Goal: Task Accomplishment & Management: Use online tool/utility

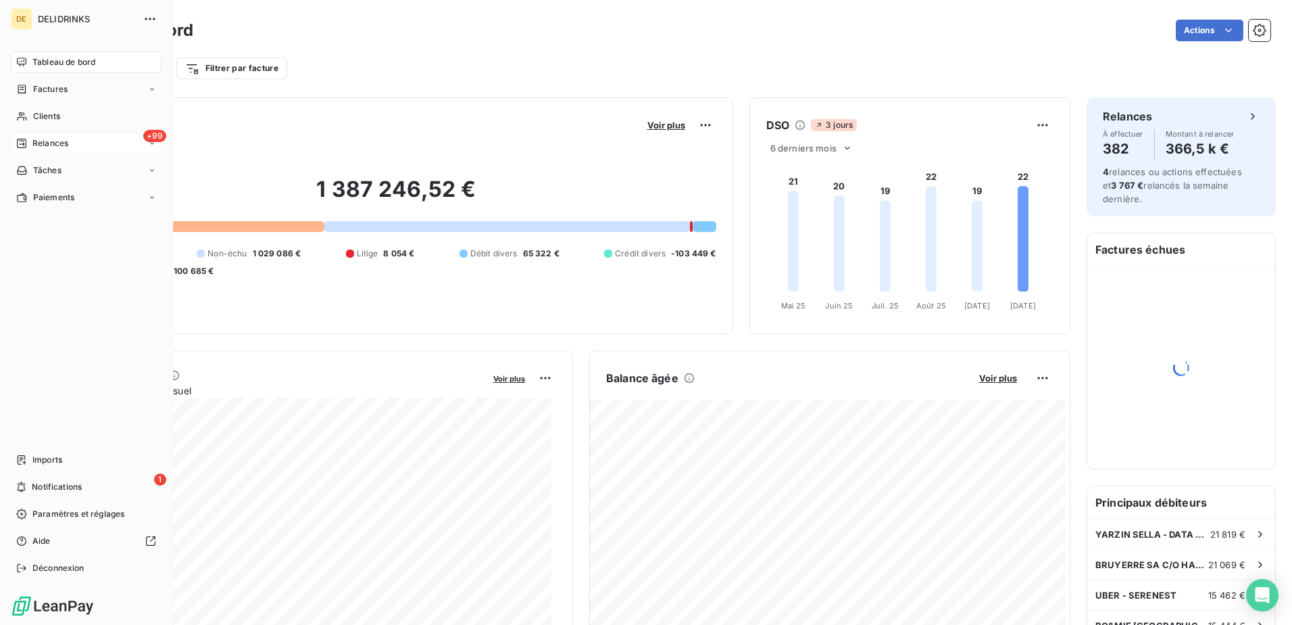
click at [46, 143] on span "Relances" at bounding box center [50, 143] width 36 height 12
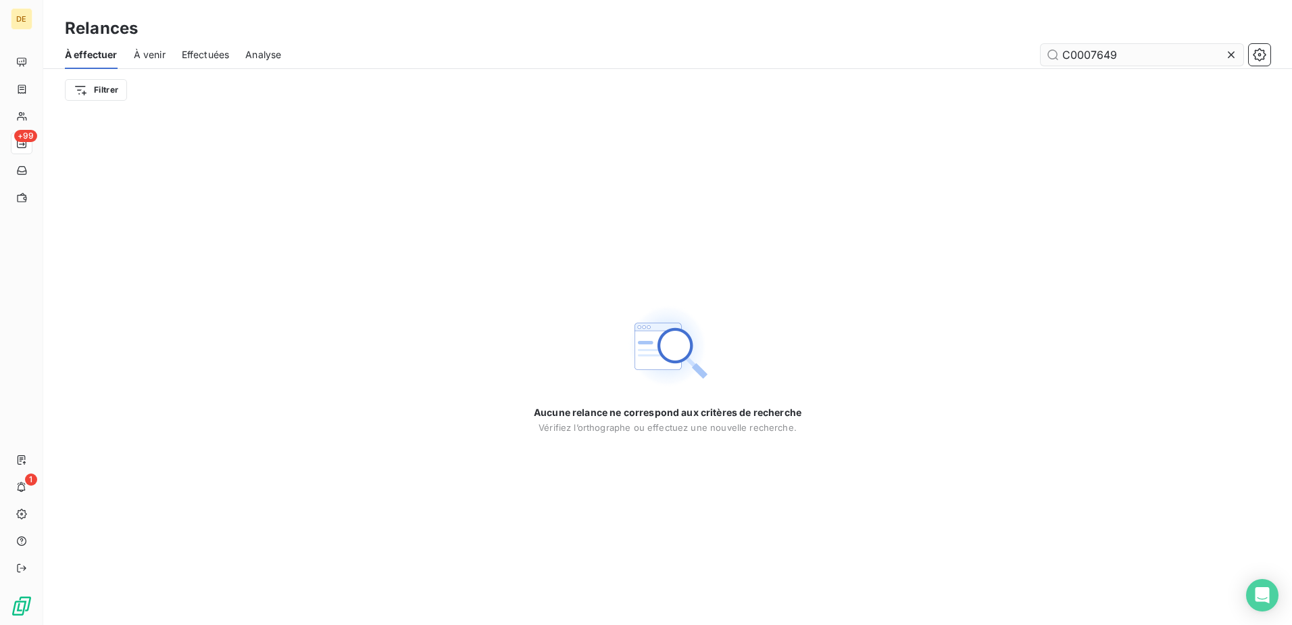
click at [1138, 51] on input "C0007649" at bounding box center [1142, 55] width 203 height 22
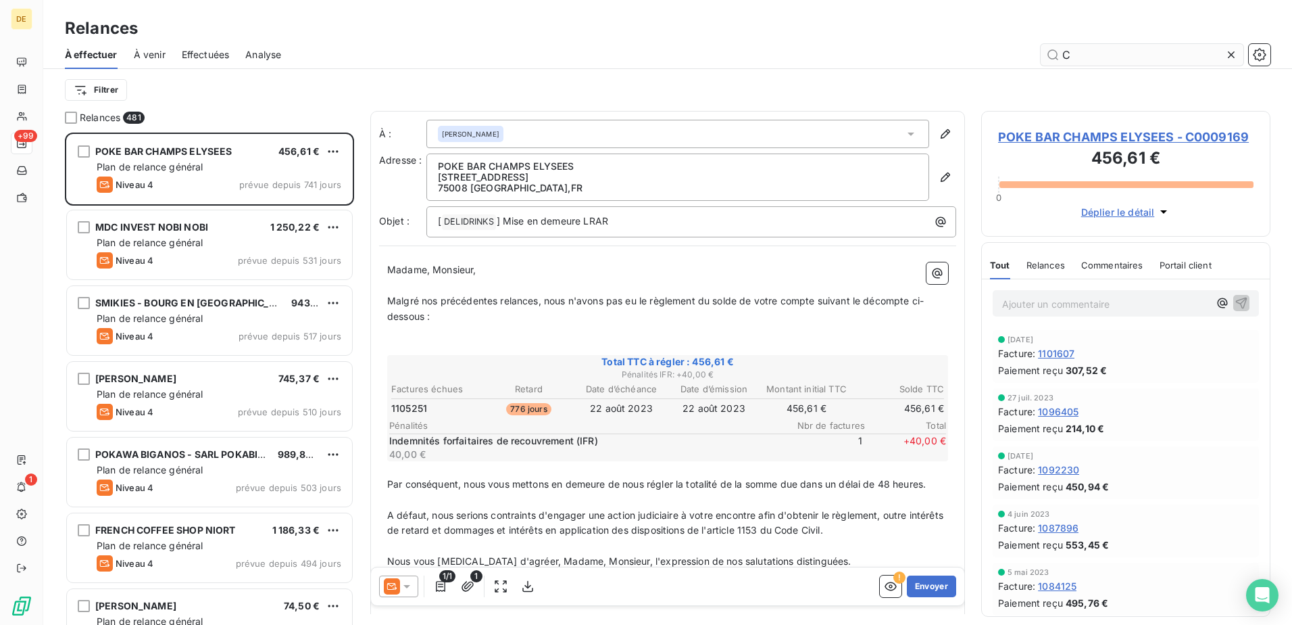
scroll to position [482, 279]
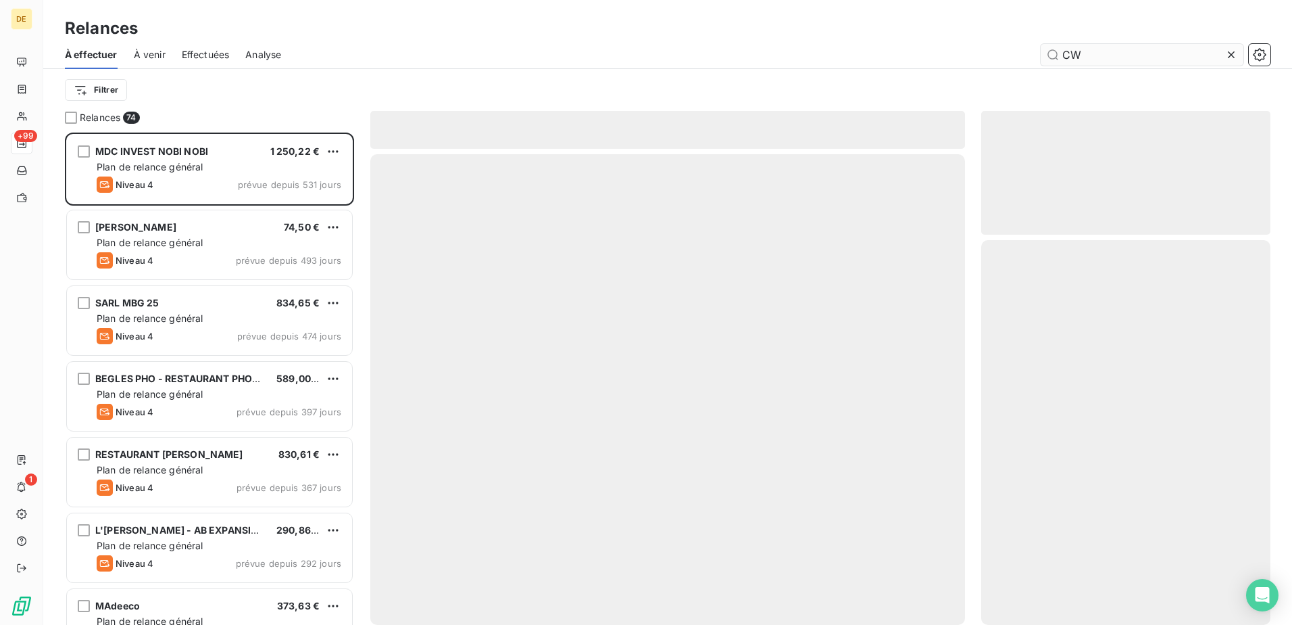
scroll to position [482, 279]
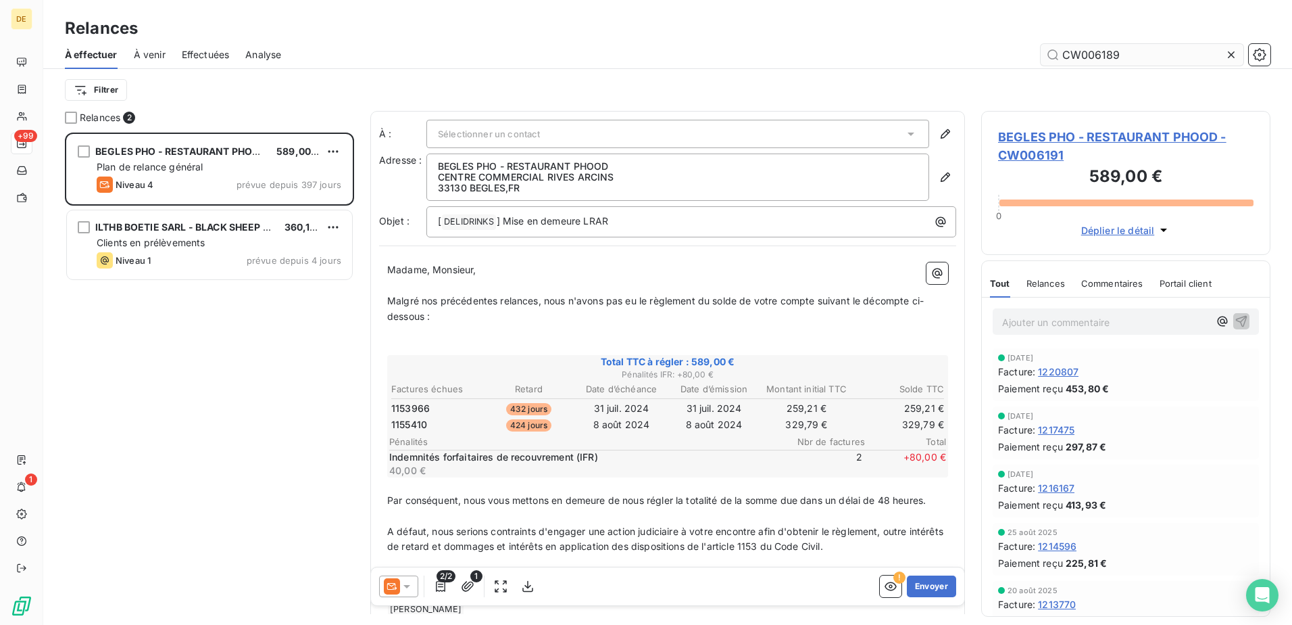
scroll to position [482, 279]
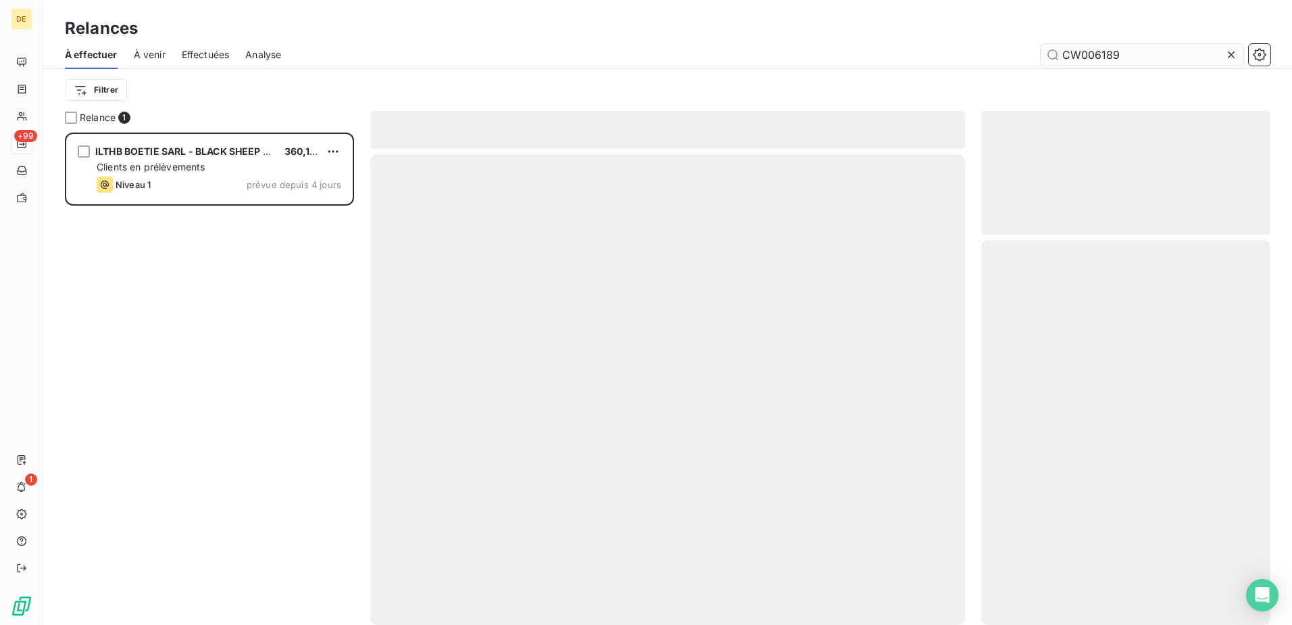
scroll to position [482, 279]
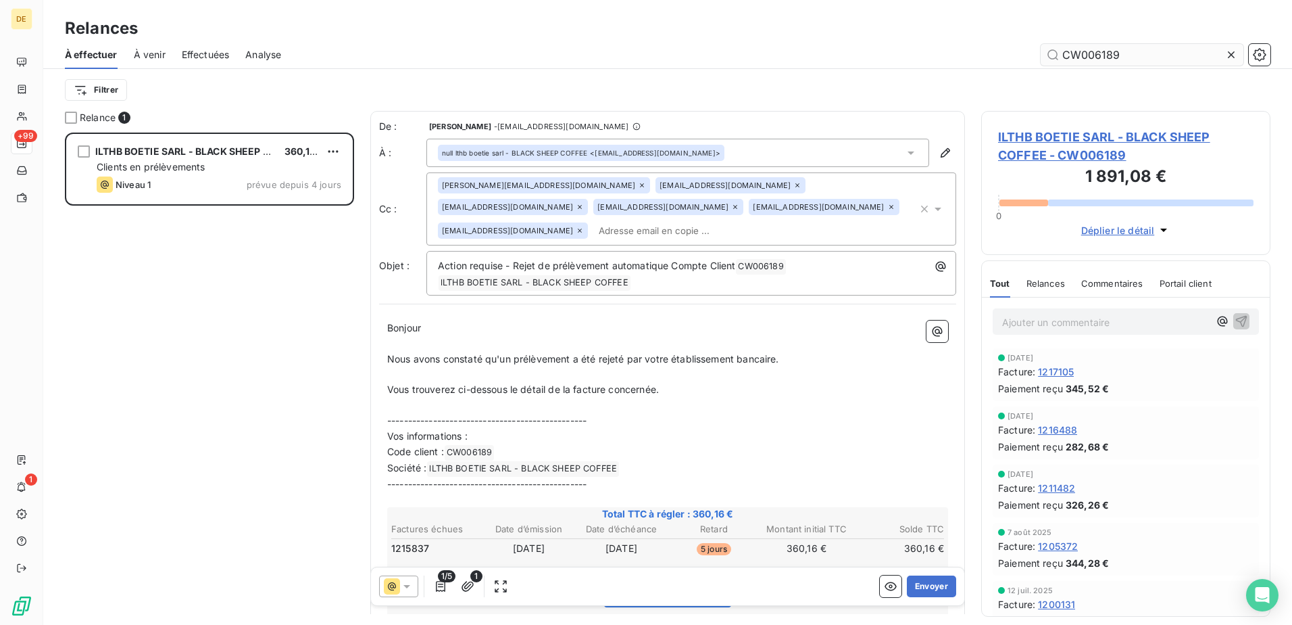
type input "CW006189"
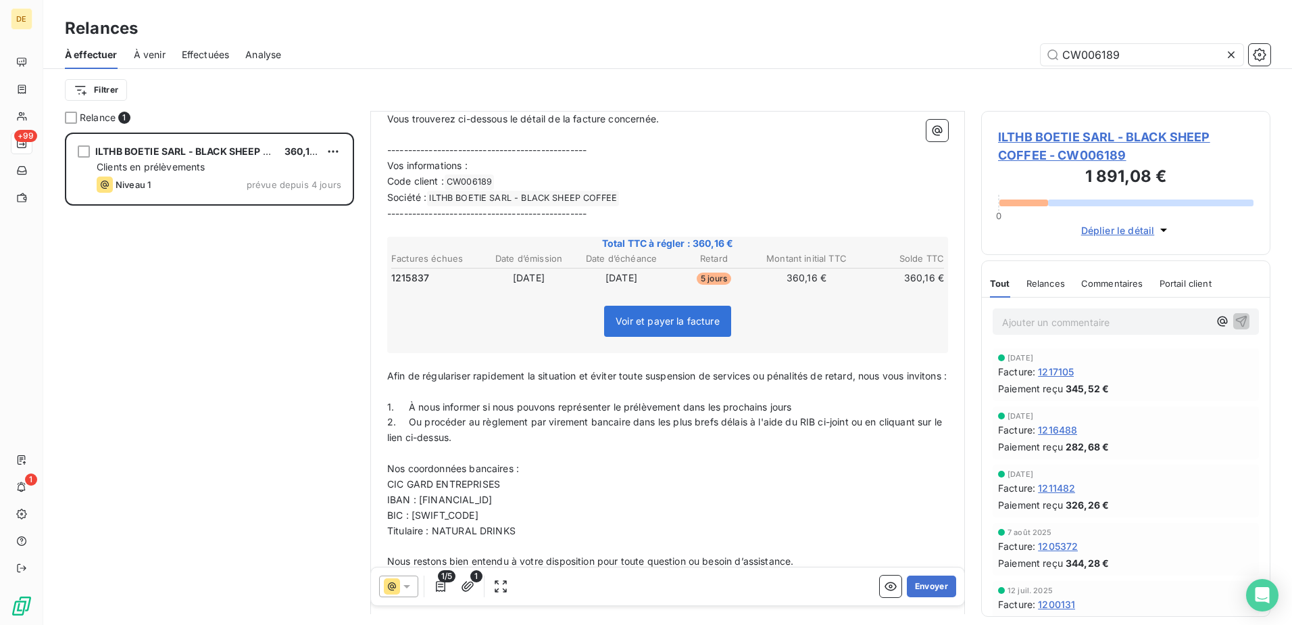
scroll to position [339, 0]
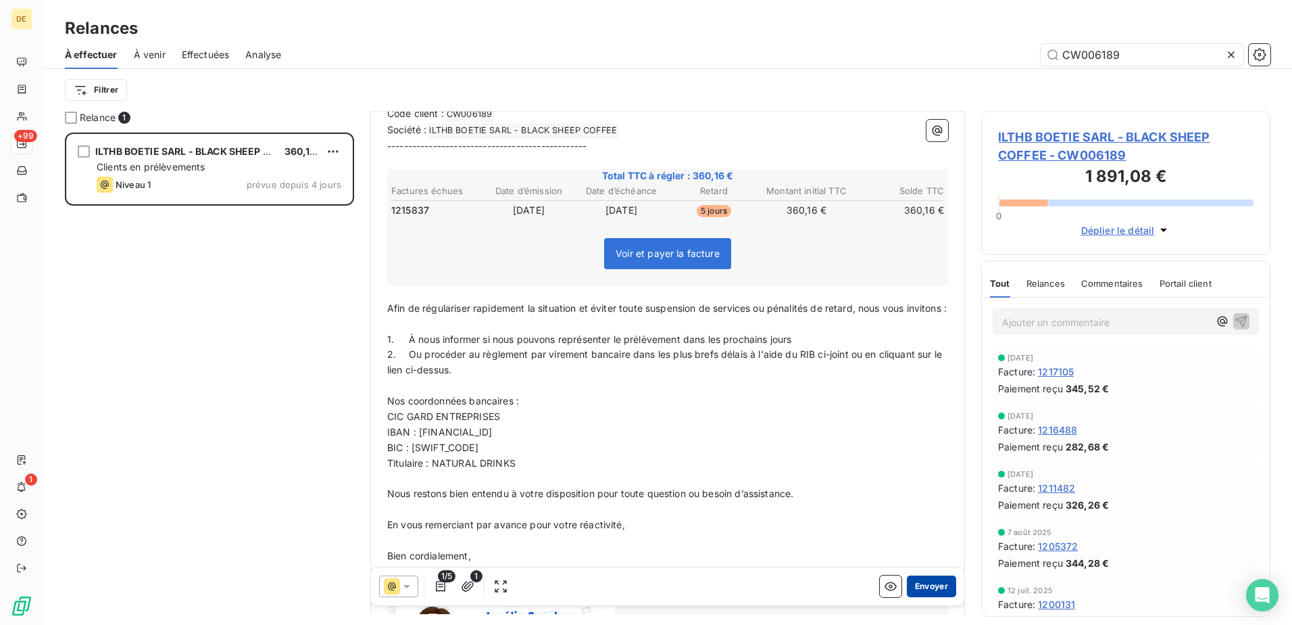
click at [921, 586] on button "Envoyer" at bounding box center [931, 586] width 49 height 22
